Goal: Communication & Community: Answer question/provide support

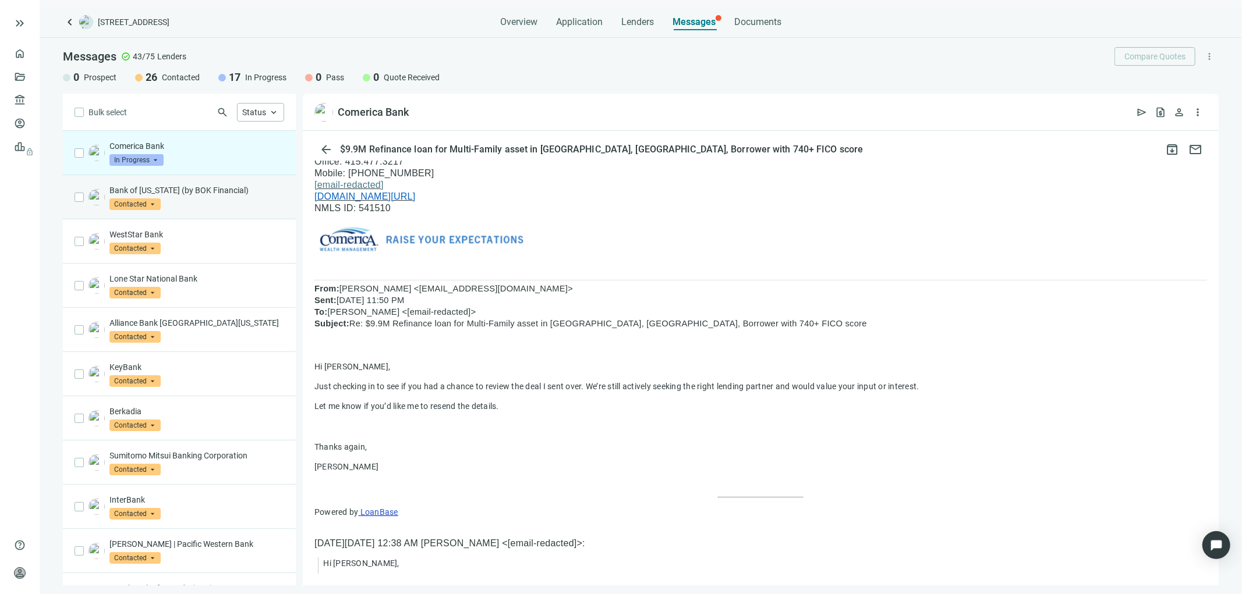
scroll to position [65, 0]
